Goal: Find specific page/section: Find specific page/section

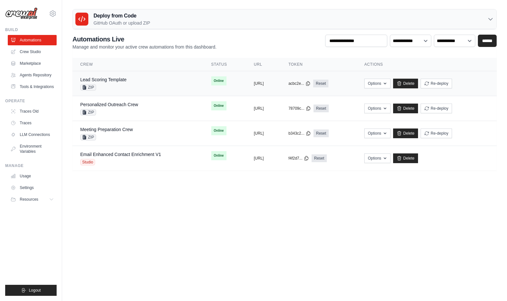
click at [124, 95] on td "Lead Scoring Template ZIP" at bounding box center [137, 83] width 131 height 25
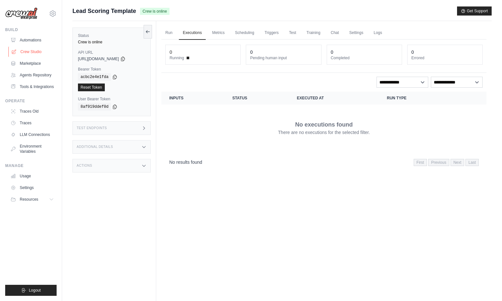
click at [43, 54] on link "Crew Studio" at bounding box center [32, 52] width 49 height 10
